Goal: Information Seeking & Learning: Learn about a topic

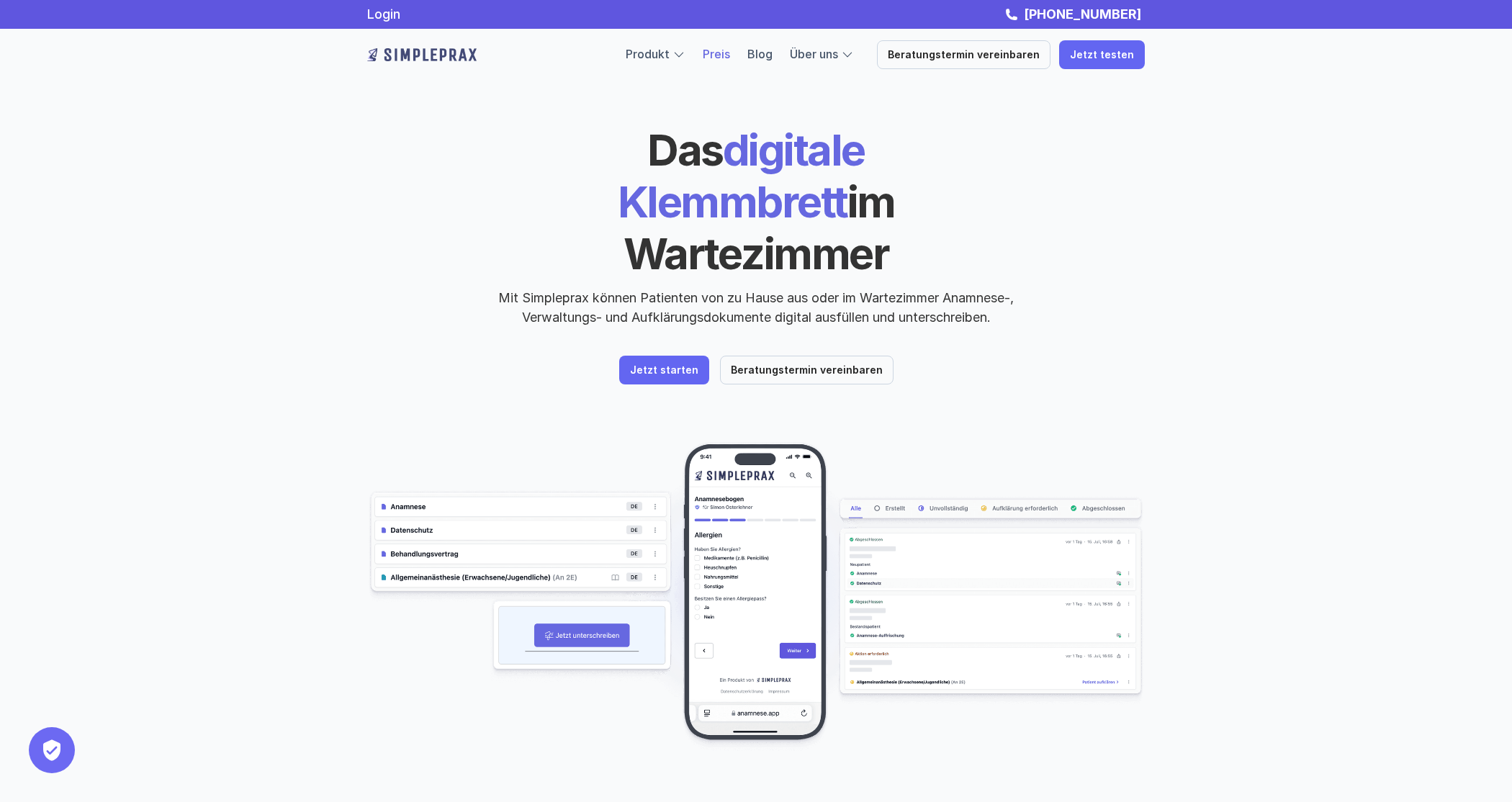
click at [730, 55] on link "Preis" at bounding box center [716, 54] width 27 height 15
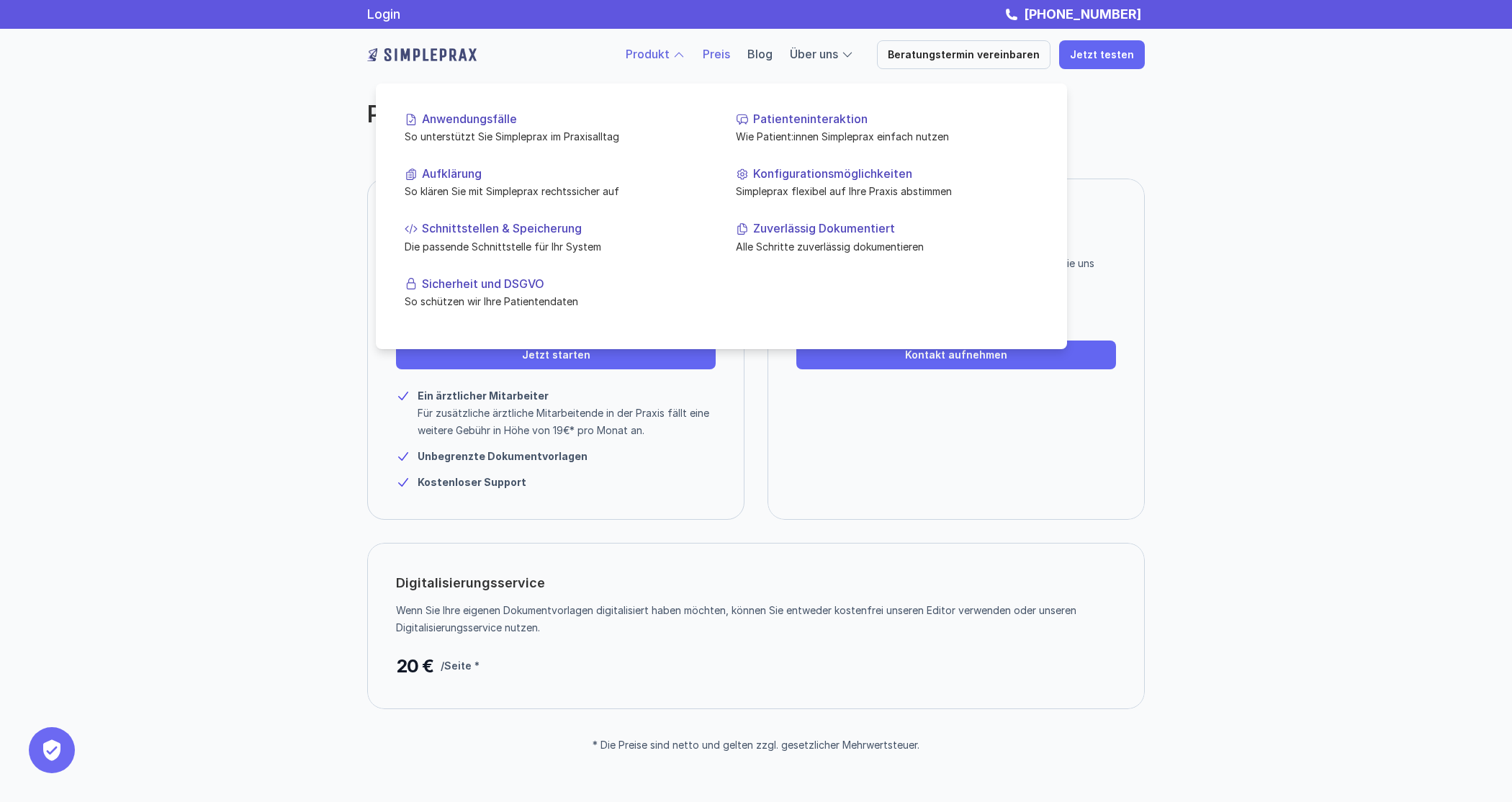
click at [669, 50] on link "Produkt" at bounding box center [647, 54] width 44 height 15
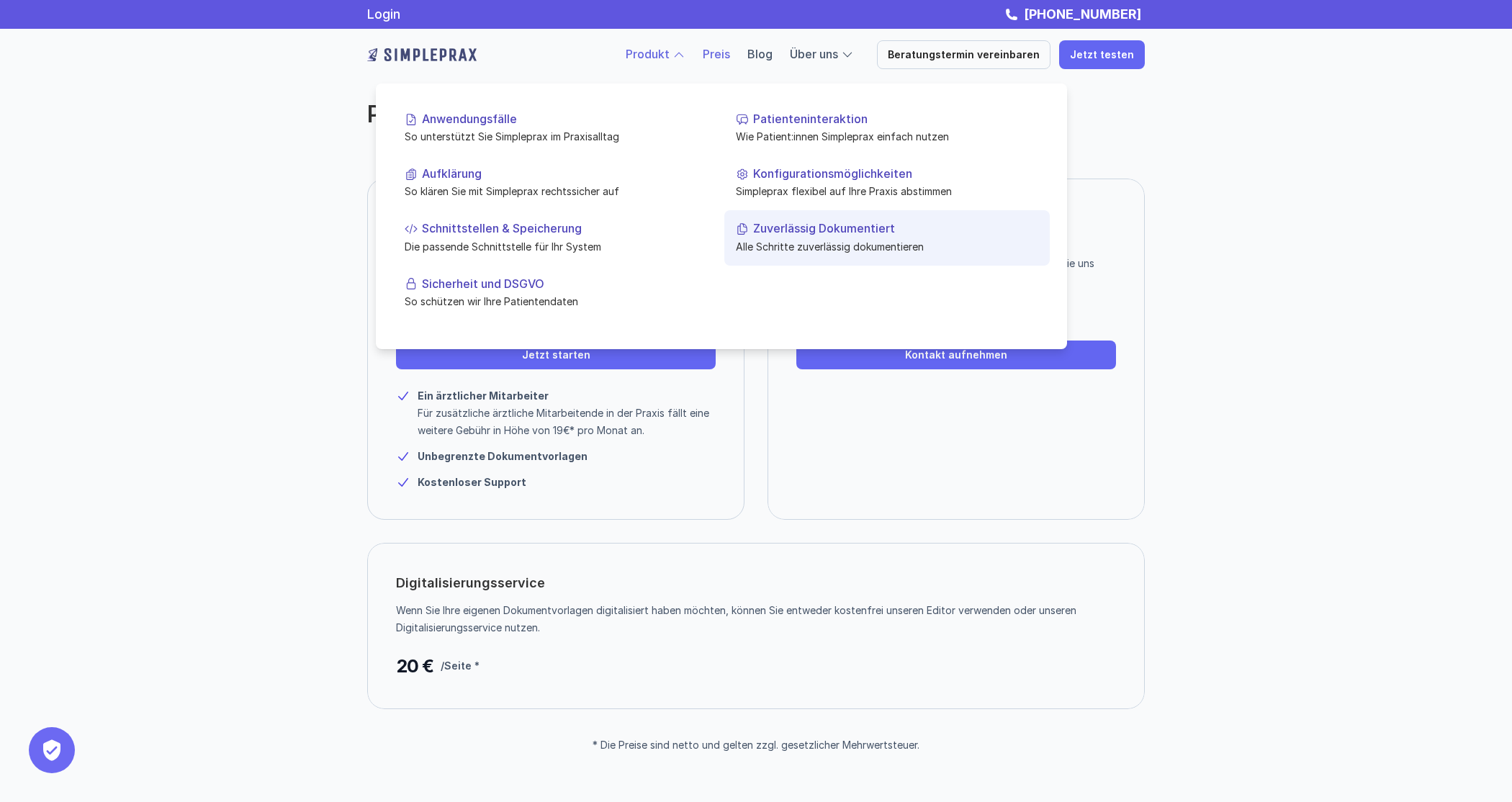
click at [814, 239] on link "Zuverlässig Dokumentiert Alle Schritte zuverlässig dokumentieren" at bounding box center [887, 237] width 326 height 55
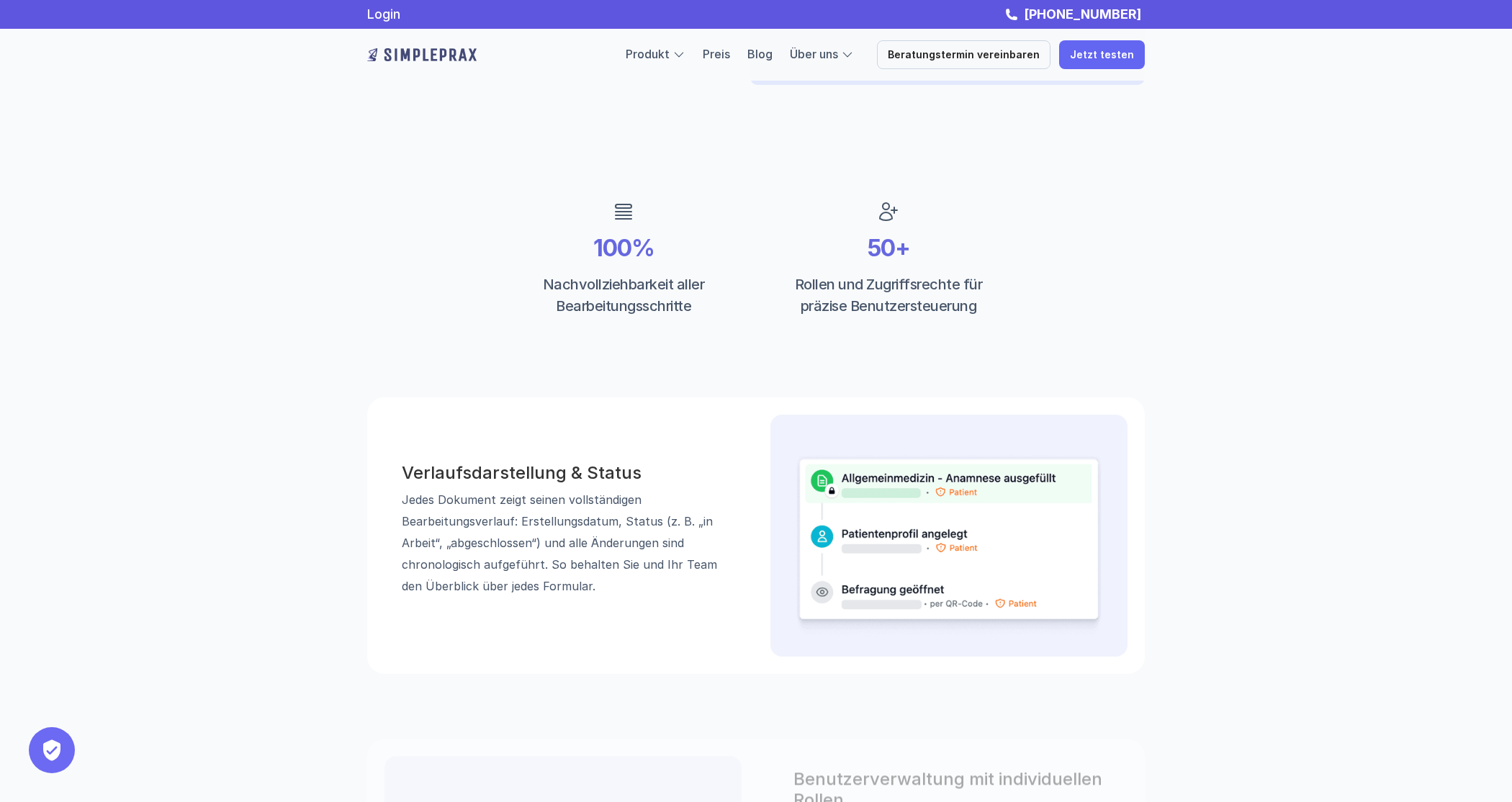
scroll to position [190, 0]
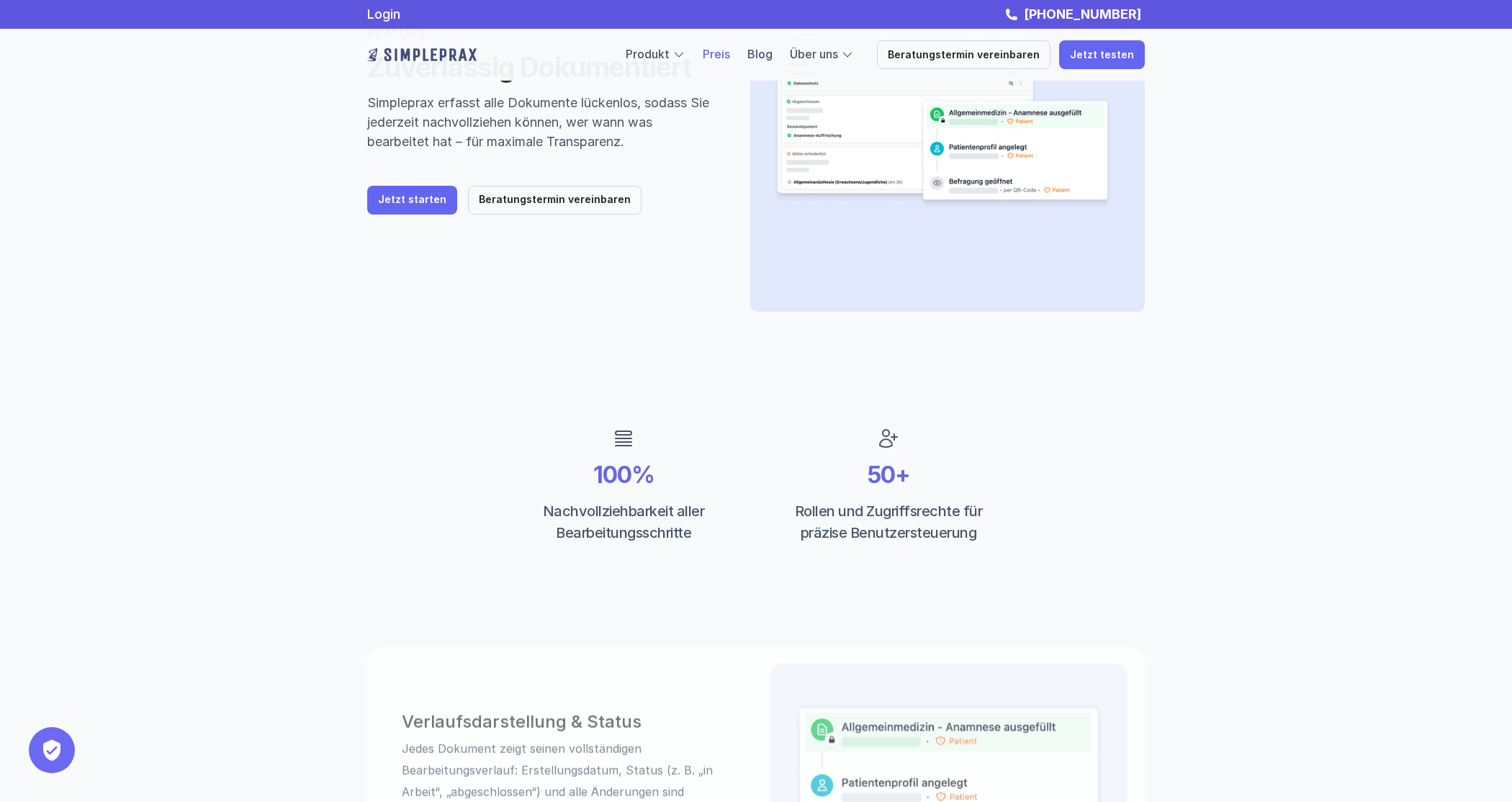
click at [729, 51] on link "Preis" at bounding box center [716, 54] width 27 height 15
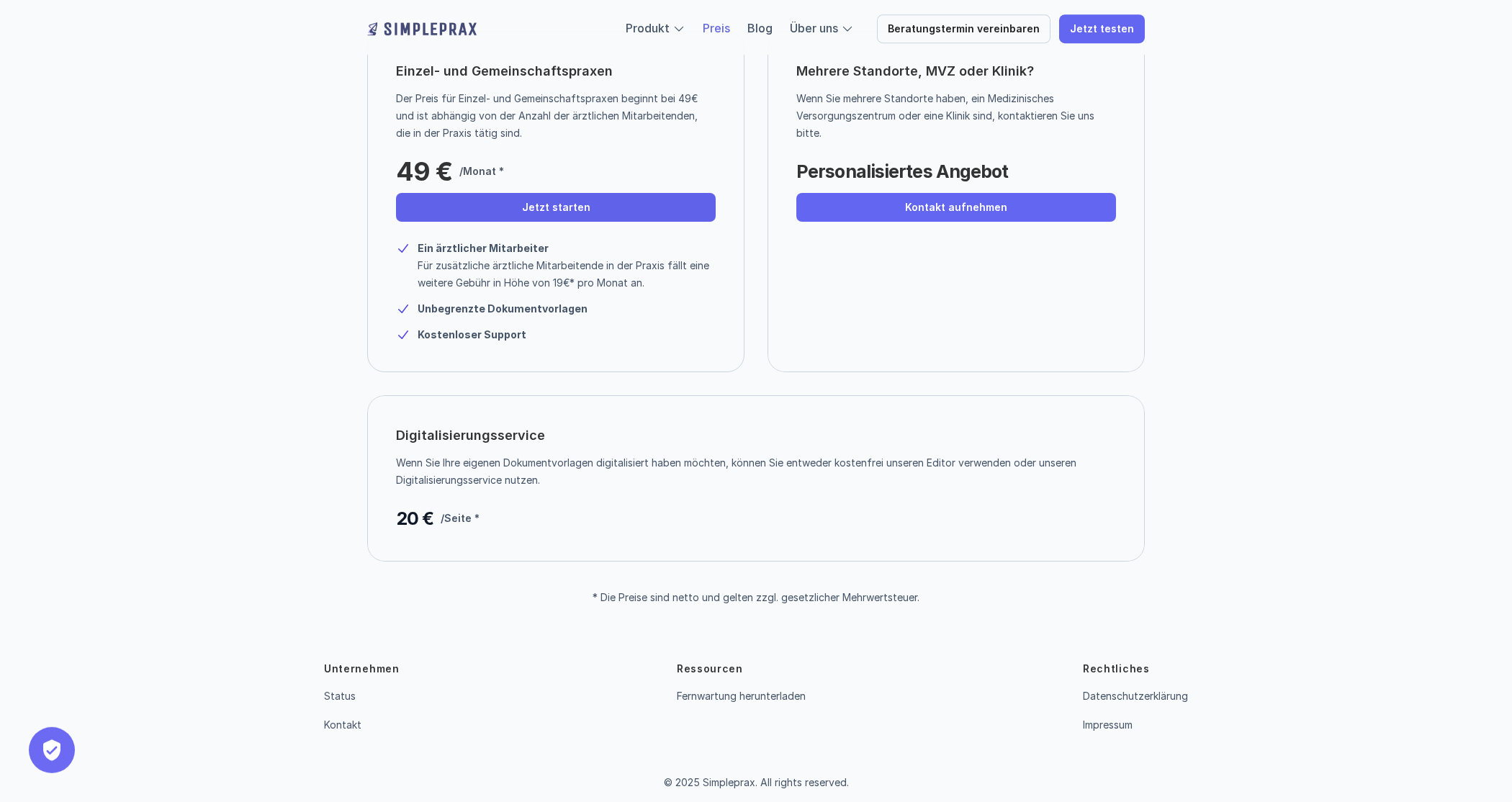
scroll to position [151, 0]
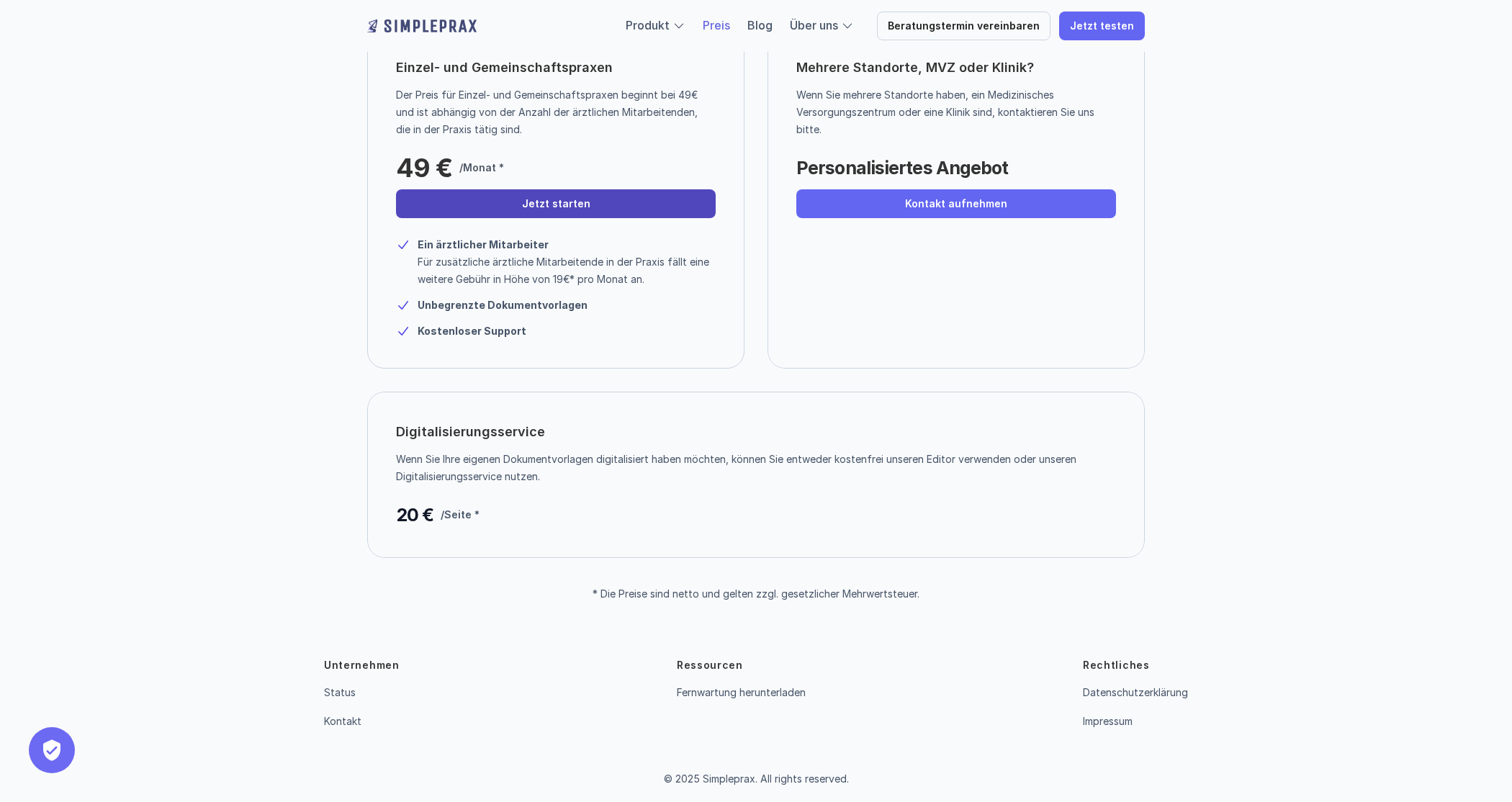
click at [551, 209] on p "Jetzt starten" at bounding box center [557, 204] width 69 height 12
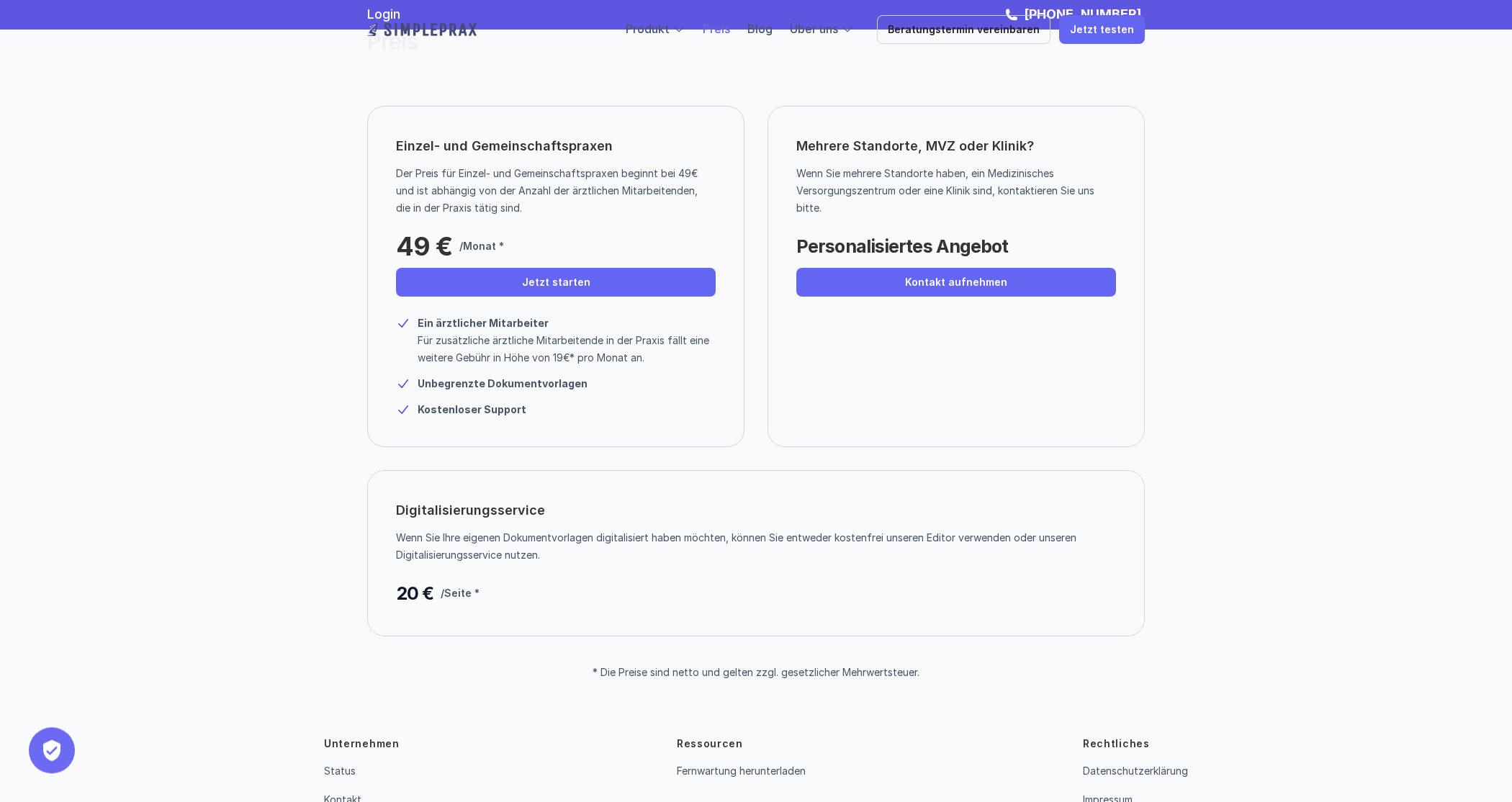
scroll to position [0, 0]
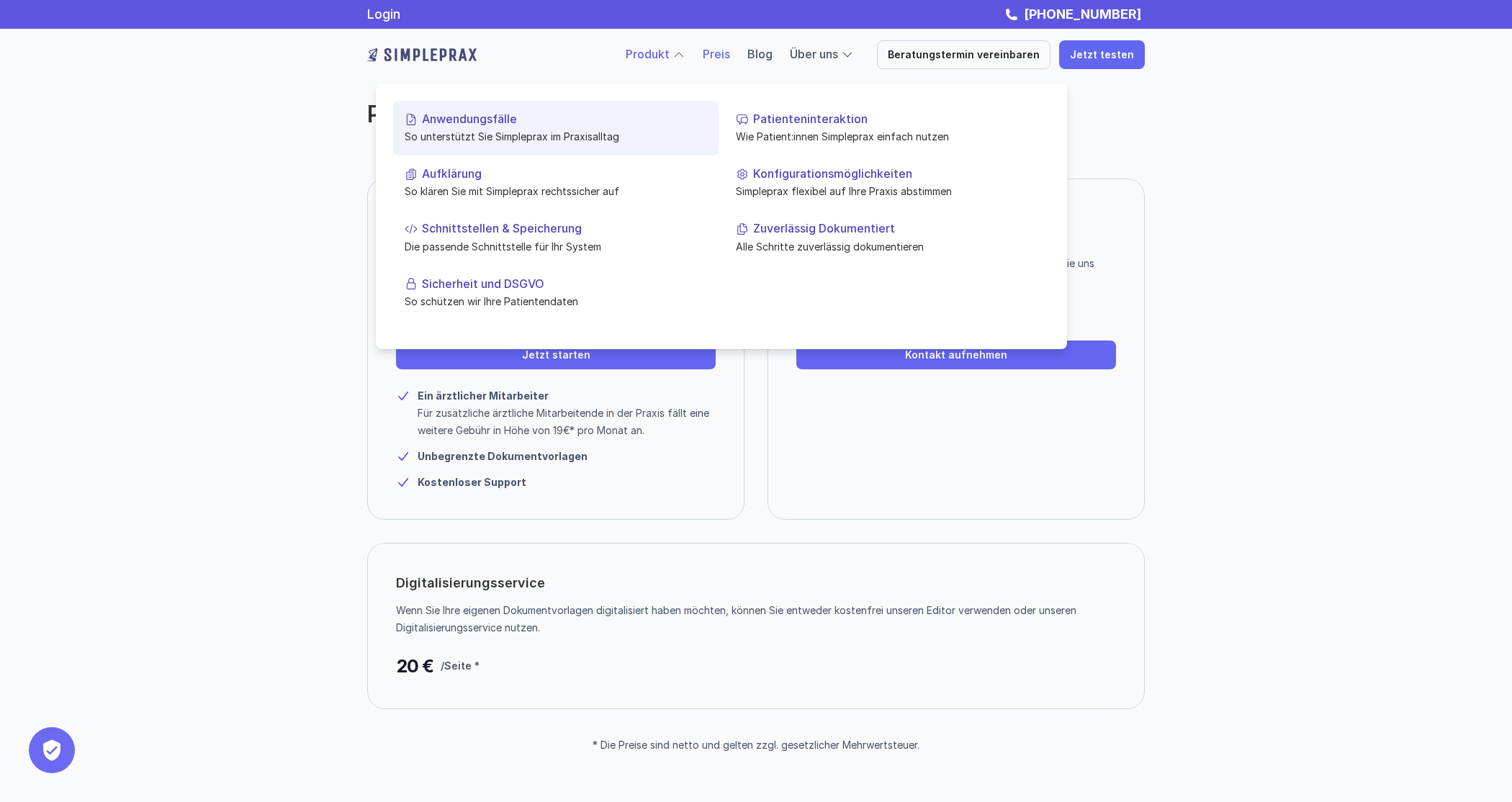
click at [554, 132] on p "So unterstützt Sie Simpleprax im Praxisalltag" at bounding box center [555, 136] width 302 height 15
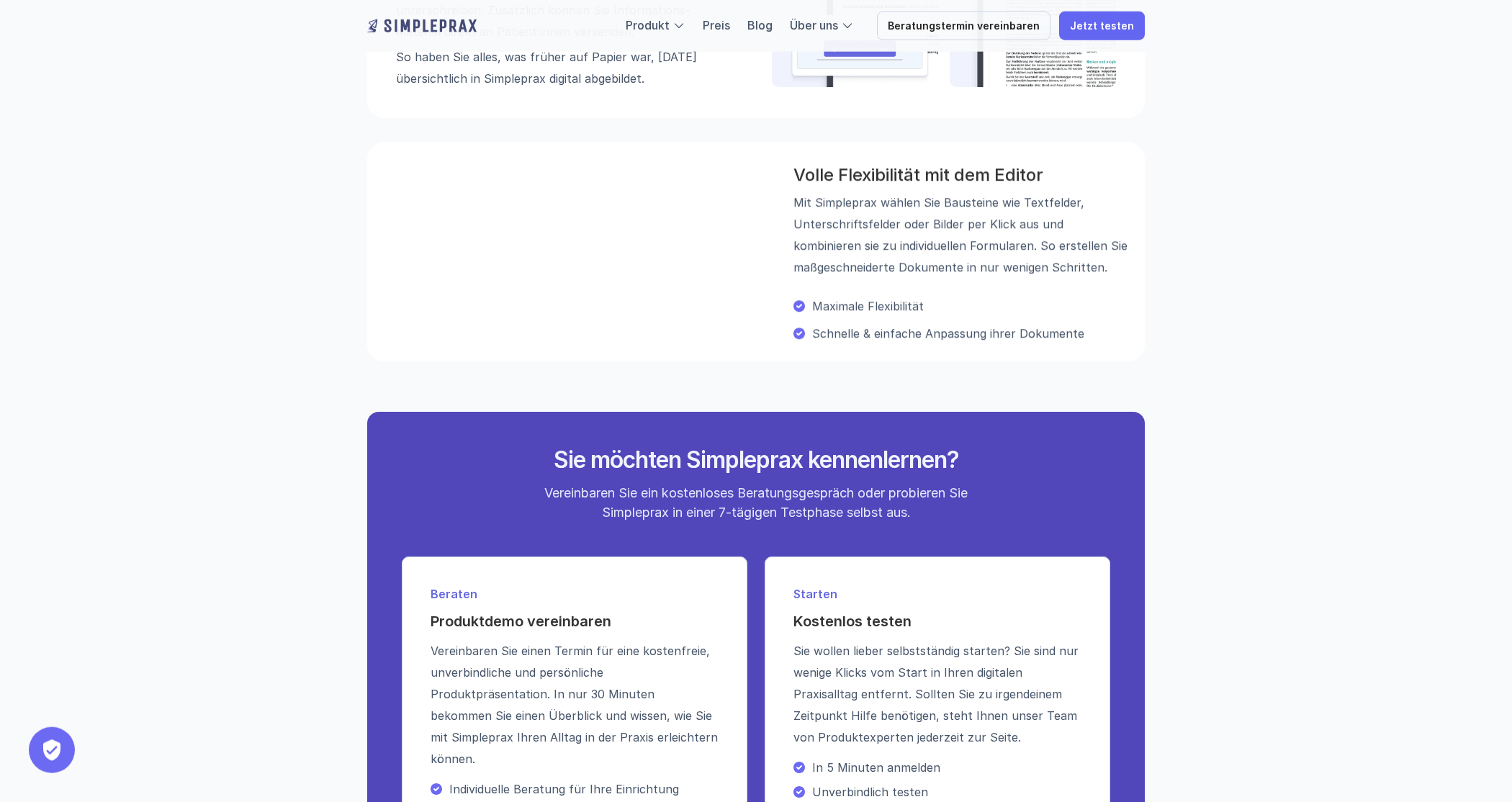
scroll to position [1891, 0]
